Goal: Navigation & Orientation: Go to known website

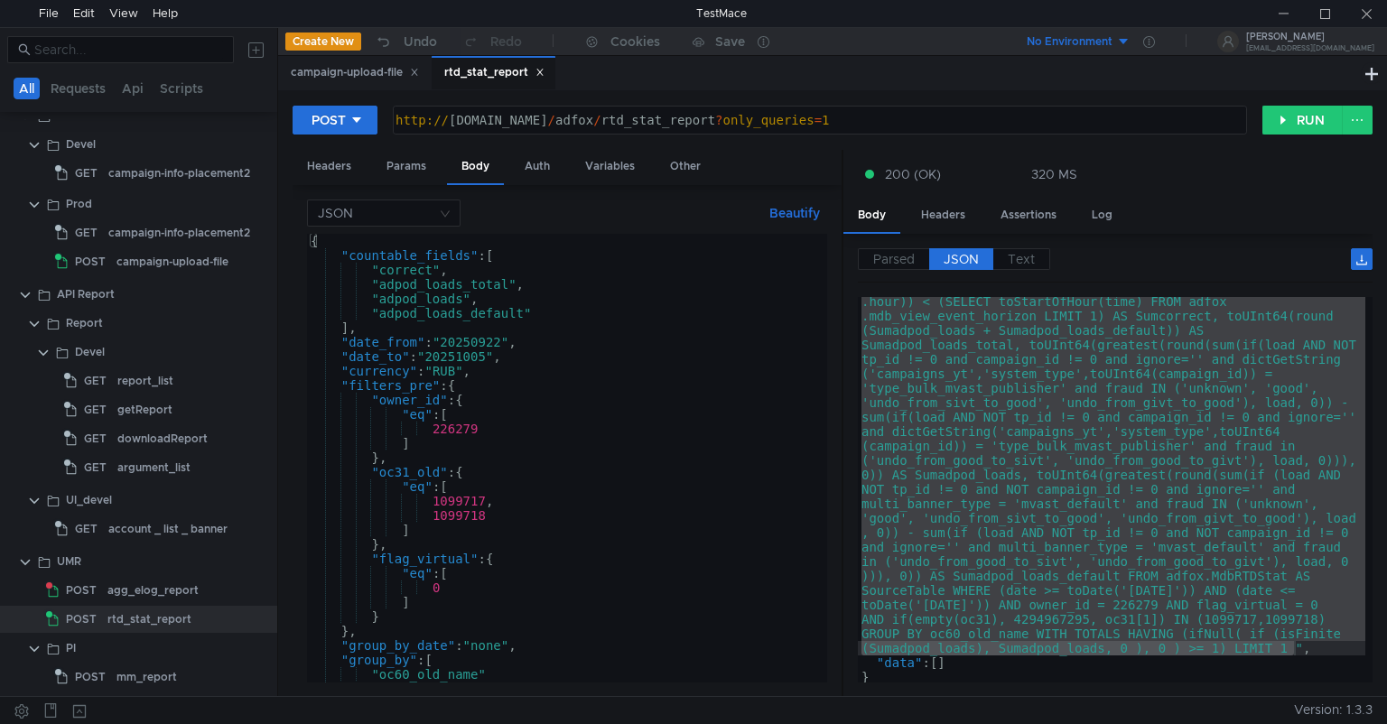
scroll to position [204, 0]
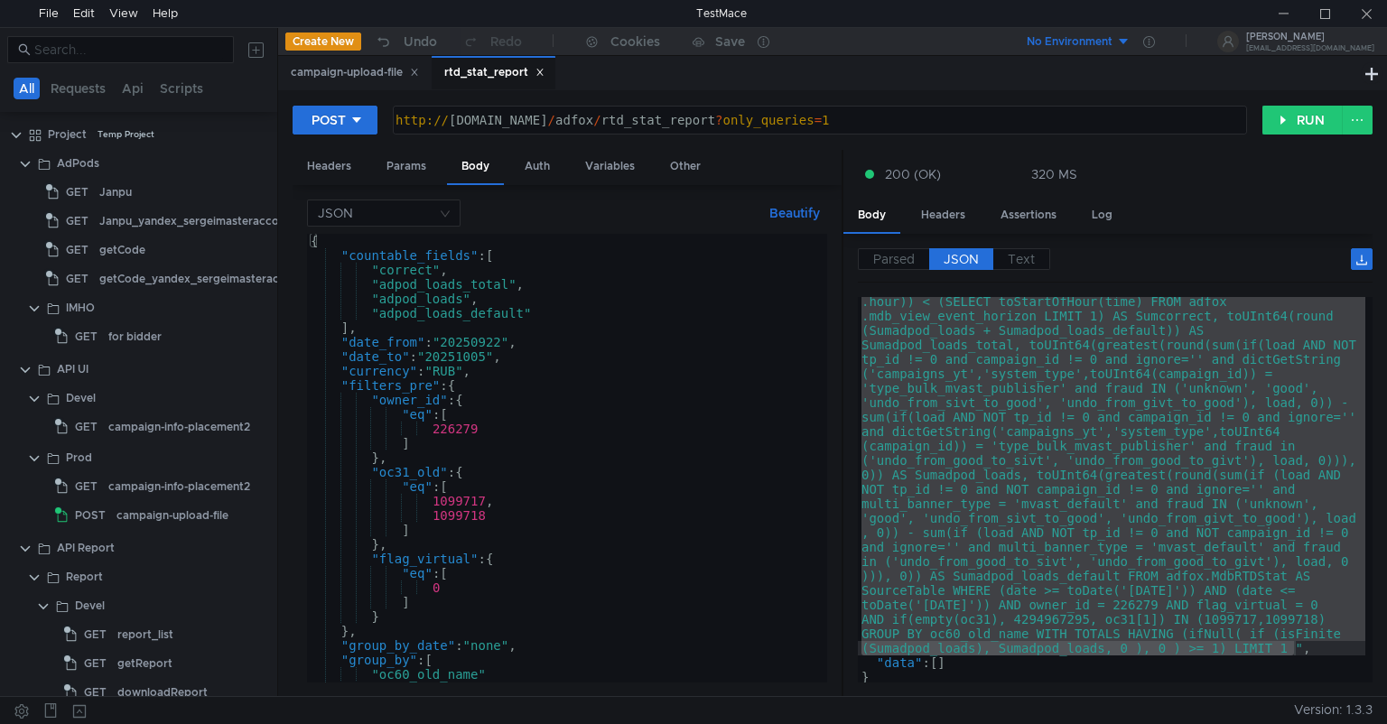
scroll to position [204, 0]
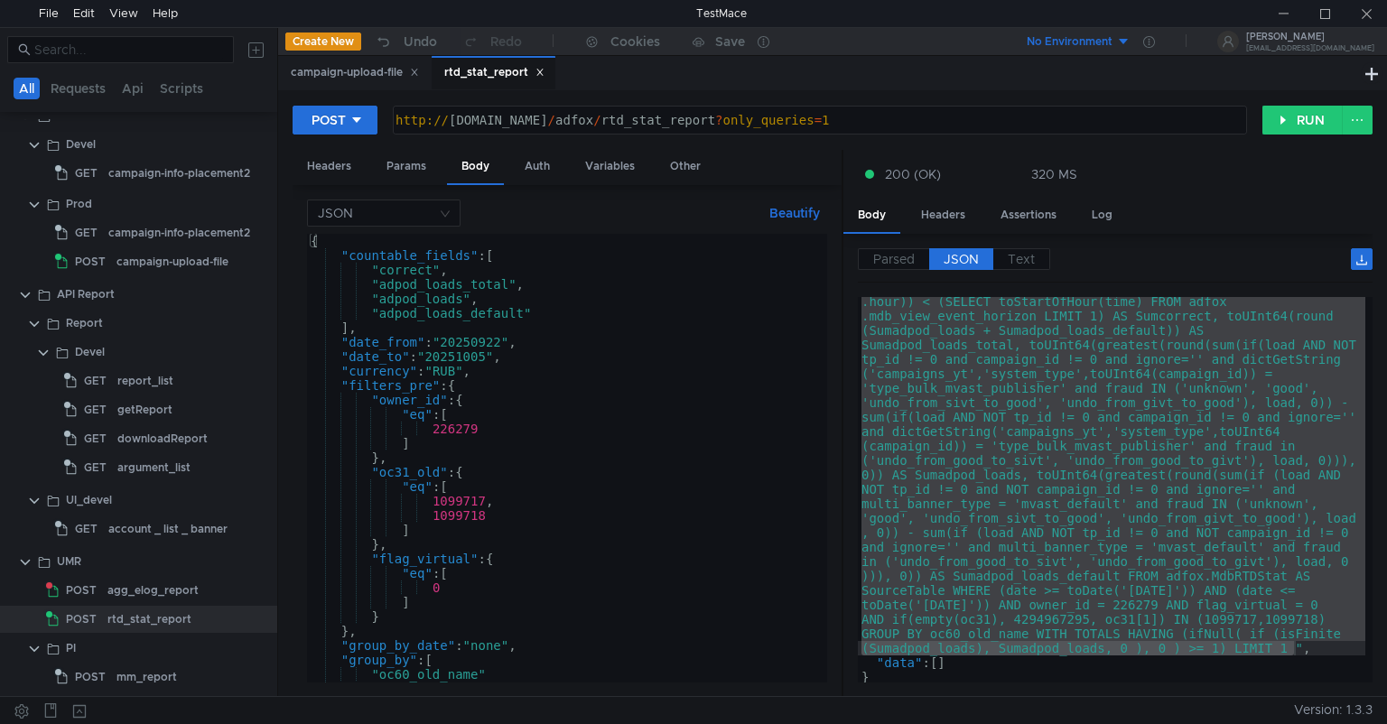
scroll to position [204, 0]
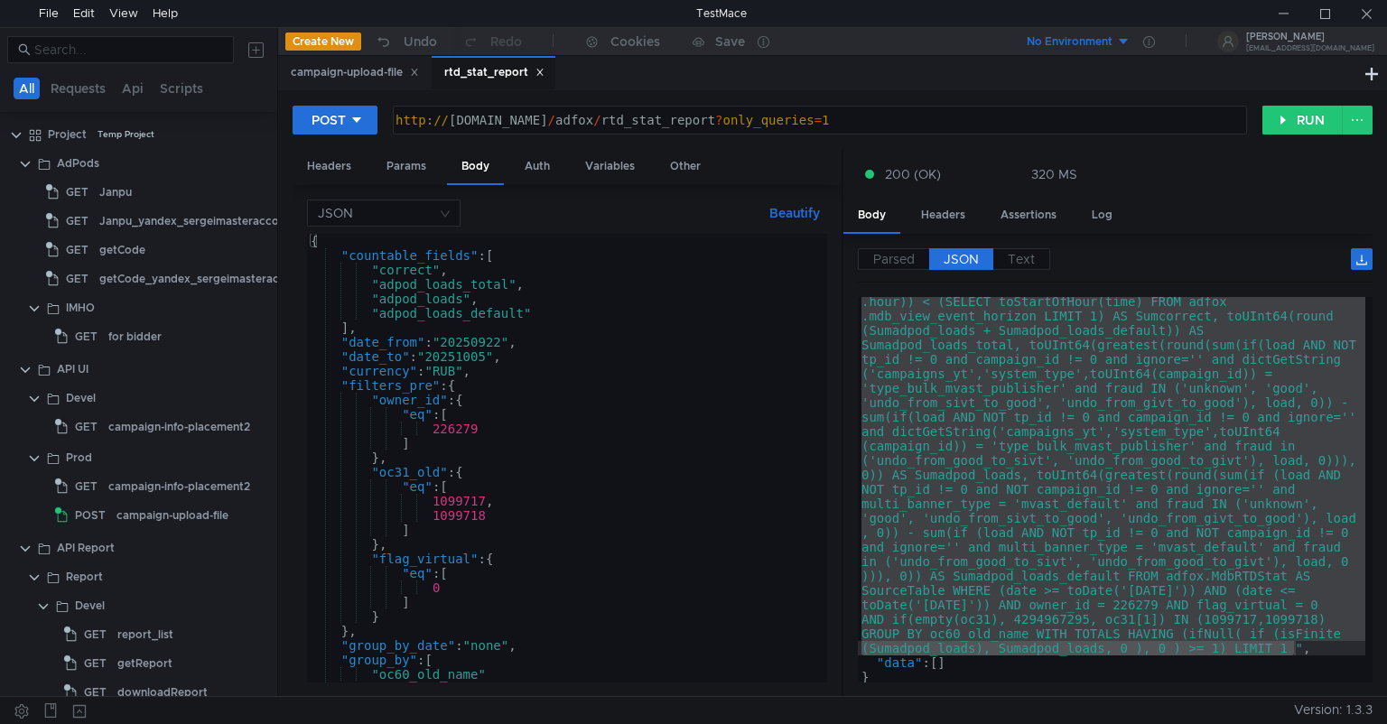
scroll to position [204, 0]
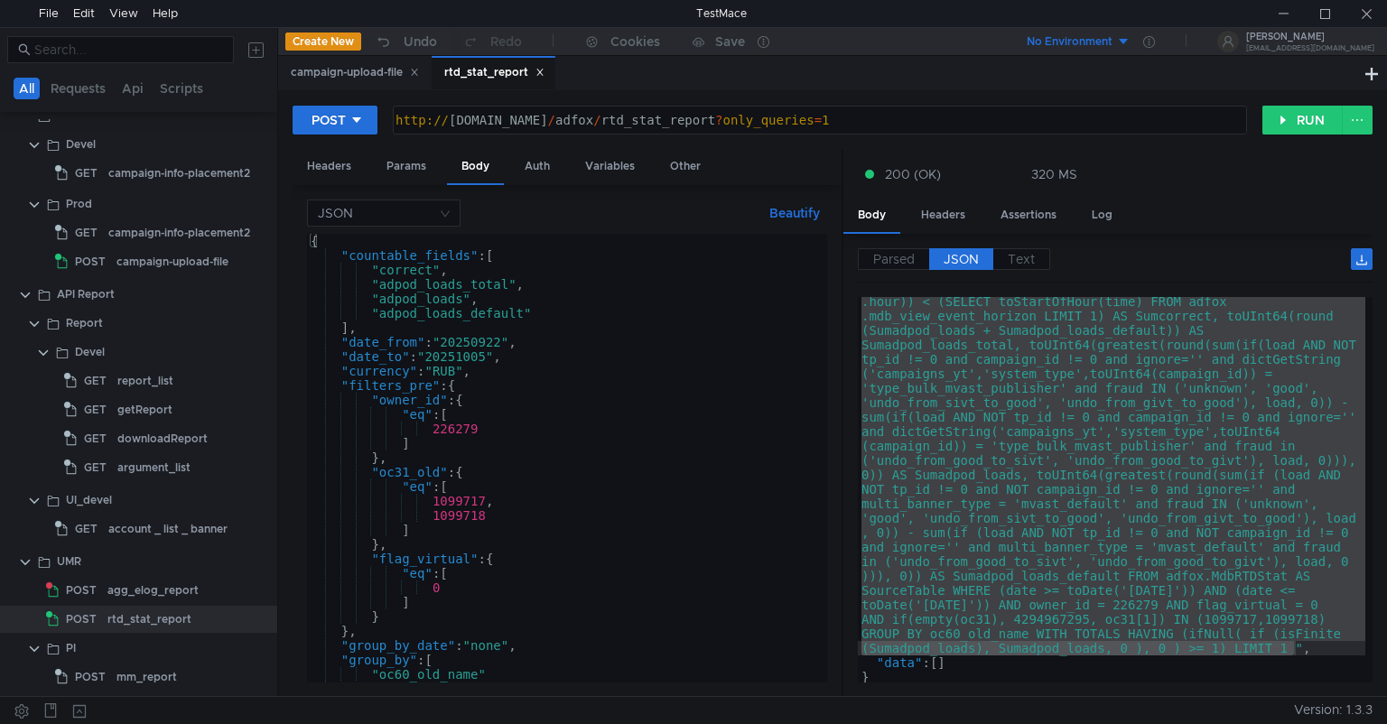
scroll to position [204, 0]
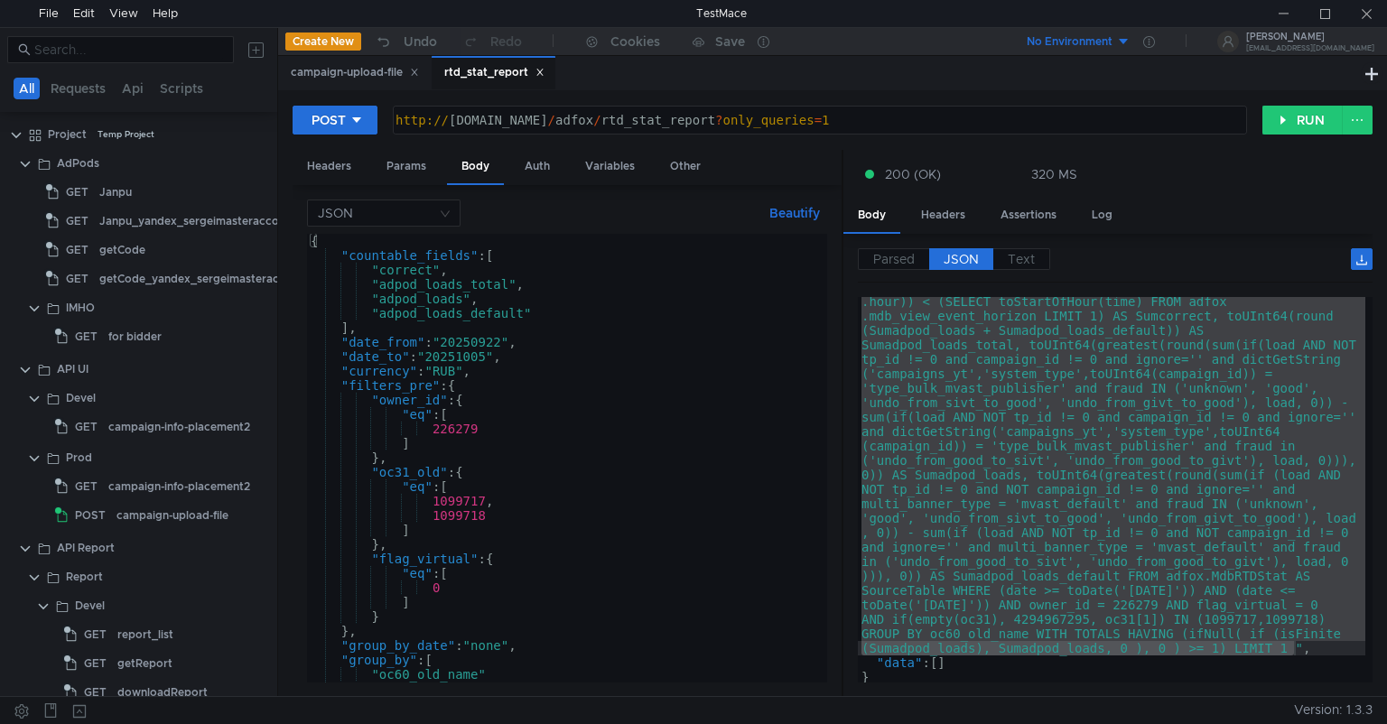
scroll to position [204, 0]
